Goal: Information Seeking & Learning: Learn about a topic

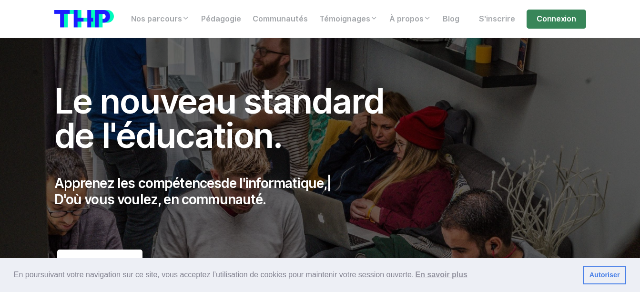
click at [607, 279] on link "Autoriser" at bounding box center [604, 274] width 43 height 19
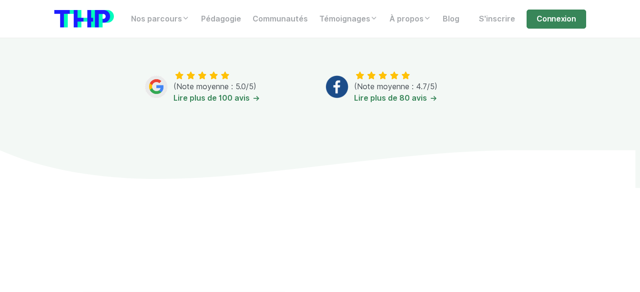
scroll to position [524, 0]
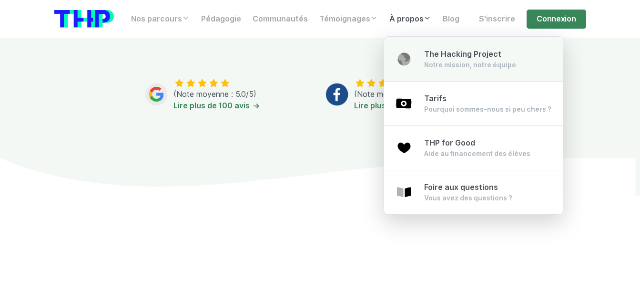
click at [440, 60] on div "Notre mission, notre équipe" at bounding box center [470, 65] width 92 height 10
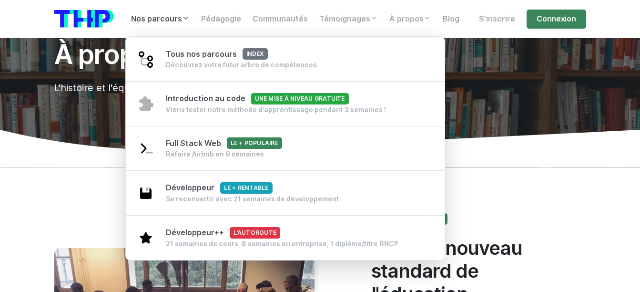
scroll to position [48, 0]
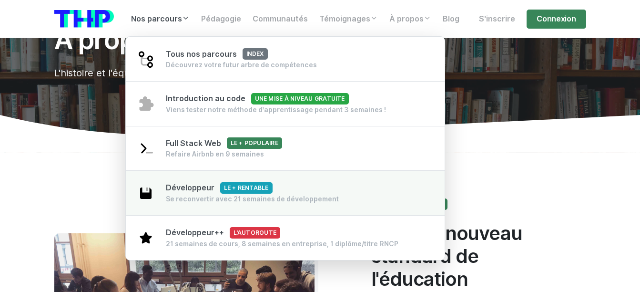
click at [212, 191] on span "Développeur Le + rentable" at bounding box center [219, 187] width 107 height 9
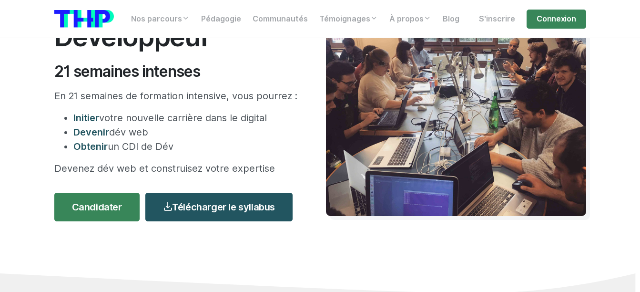
scroll to position [95, 0]
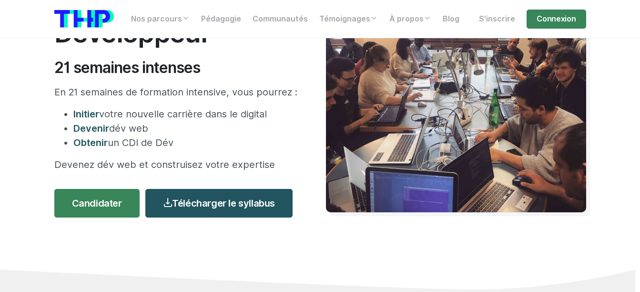
click at [302, 235] on div "Formation Développeur 21 semaines intenses En 21 semaines de formation intensiv…" at bounding box center [320, 106] width 543 height 326
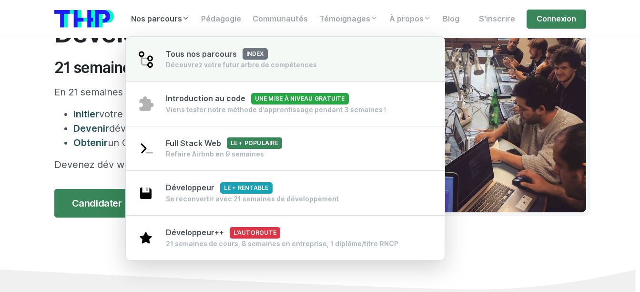
click at [202, 57] on span "Tous nos parcours index" at bounding box center [217, 54] width 102 height 9
